Goal: Use online tool/utility: Utilize a website feature to perform a specific function

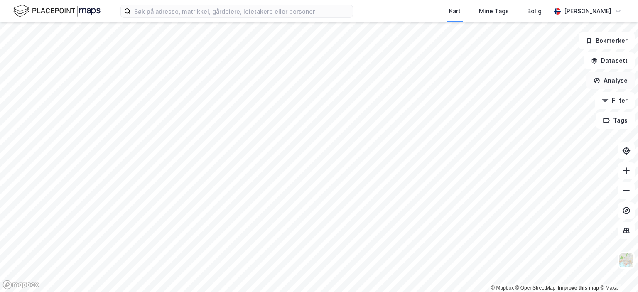
click at [620, 79] on button "Analyse" at bounding box center [611, 80] width 48 height 17
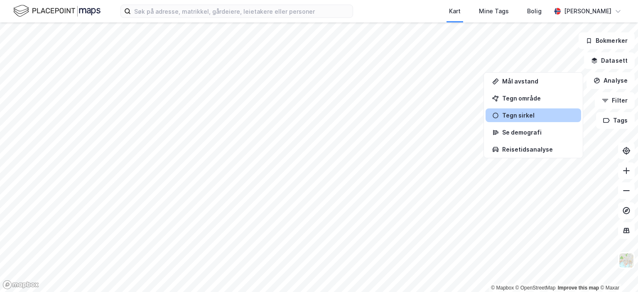
click at [530, 111] on div "Tegn sirkel" at bounding box center [534, 115] width 96 height 14
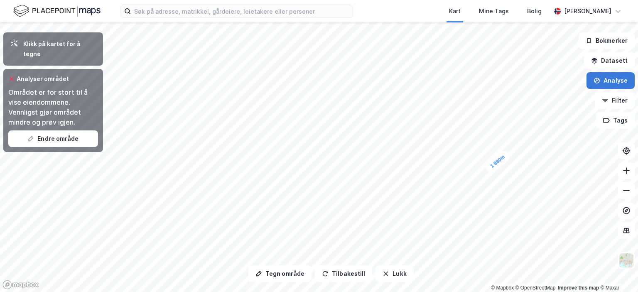
click at [606, 83] on button "Analyse" at bounding box center [611, 80] width 48 height 17
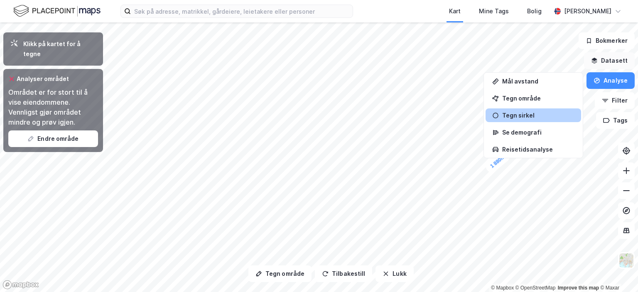
click at [609, 60] on button "Datasett" at bounding box center [609, 60] width 51 height 17
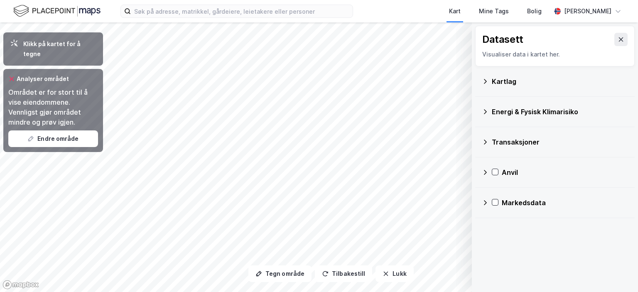
click at [495, 84] on div "Kartlag" at bounding box center [560, 81] width 136 height 10
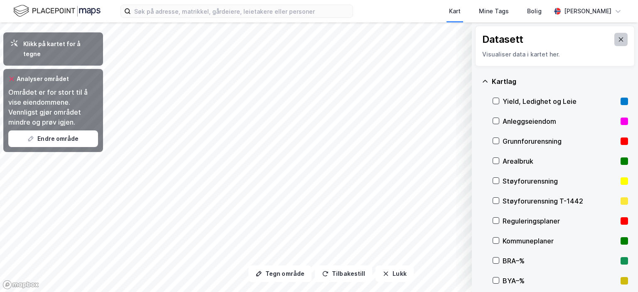
click at [618, 38] on icon at bounding box center [621, 39] width 7 height 7
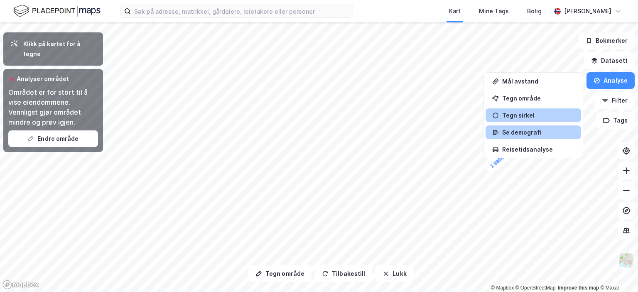
click at [531, 131] on div "Se demografi" at bounding box center [539, 132] width 72 height 7
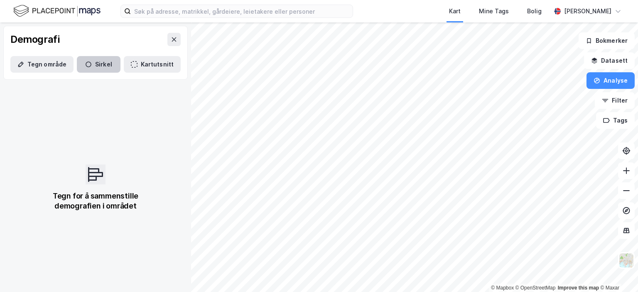
click at [89, 59] on button "Sirkel" at bounding box center [99, 64] width 44 height 17
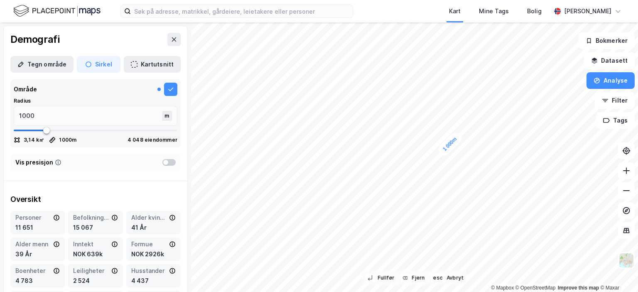
click at [141, 145] on div "Område Radius 1000 m 3,14 k㎡ 1000 m 4 048 eiendommer" at bounding box center [95, 113] width 170 height 68
type input "3538"
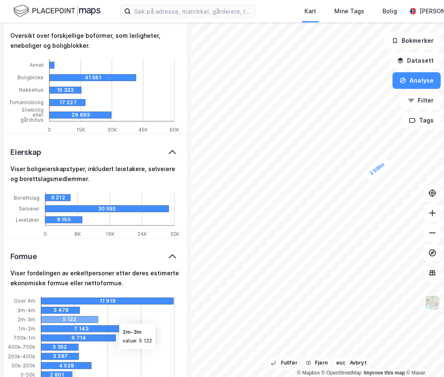
scroll to position [915, 0]
